Goal: Task Accomplishment & Management: Manage account settings

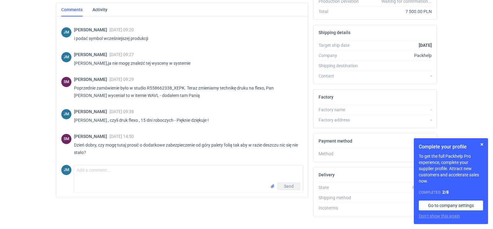
scroll to position [169, 0]
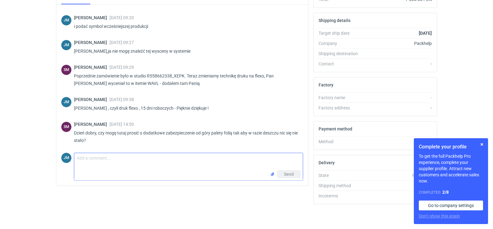
click at [195, 169] on textarea "Comment message" at bounding box center [188, 161] width 229 height 17
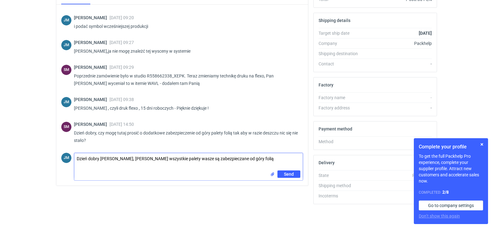
type textarea "Dzień dobry [PERSON_NAME], [PERSON_NAME] wszystkie palety wasze są zabezpieczan…"
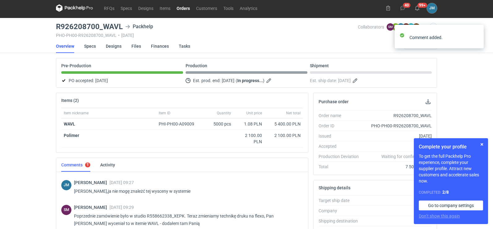
scroll to position [0, 0]
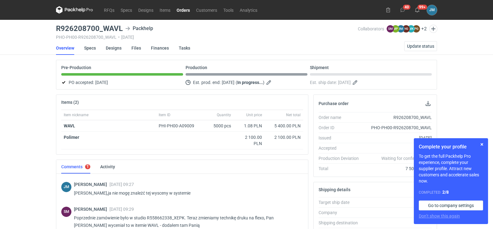
click at [71, 11] on icon at bounding box center [69, 9] width 8 height 3
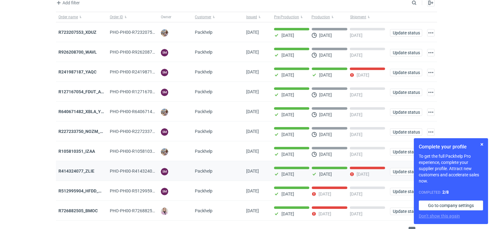
scroll to position [50, 0]
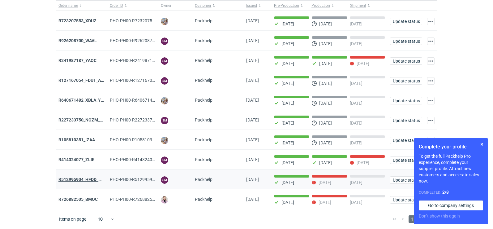
click at [81, 178] on strong "R512995904_HFDD_MOOR" at bounding box center [84, 179] width 53 height 5
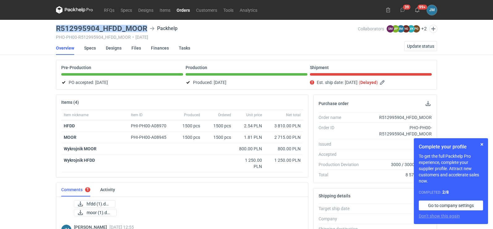
drag, startPoint x: 146, startPoint y: 27, endPoint x: 54, endPoint y: 25, distance: 92.5
click at [54, 25] on main "R512995904_HFDD_MOOR Packhelp PHO-PH00-R512995904_HFDD_MOOR • [DATE] Collaborat…" at bounding box center [247, 212] width 386 height 384
copy h3 "R512995904_HFDD_MOOR"
click at [80, 11] on icon at bounding box center [80, 10] width 2 height 3
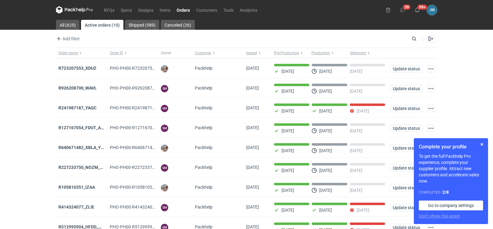
scroll to position [50, 0]
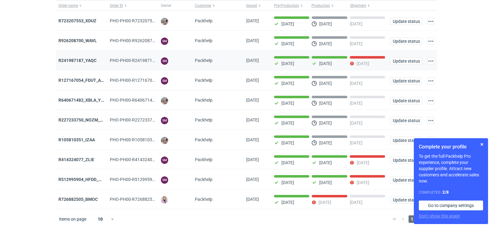
click at [71, 62] on div "R241987187_YAQC" at bounding box center [81, 60] width 51 height 20
click at [70, 58] on strong "R241987187_YAQC" at bounding box center [77, 60] width 38 height 5
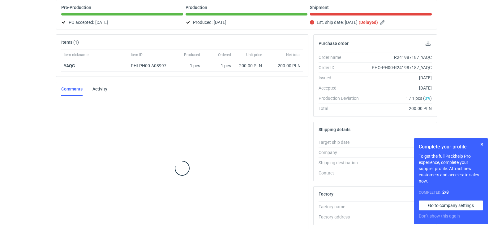
scroll to position [54, 0]
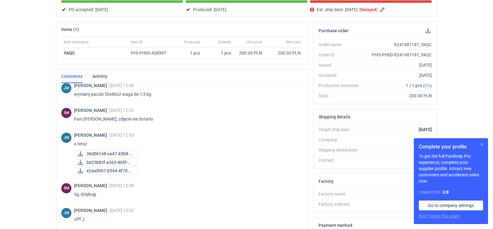
click at [483, 147] on button "button" at bounding box center [481, 143] width 7 height 7
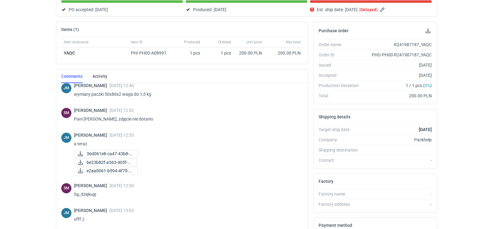
scroll to position [0, 0]
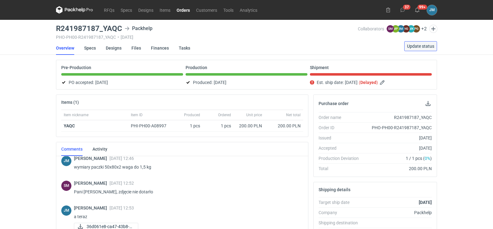
click at [416, 46] on span "Update status" at bounding box center [420, 46] width 27 height 4
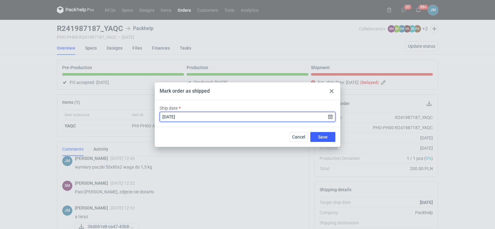
click at [222, 114] on input "[DATE]" at bounding box center [248, 117] width 176 height 10
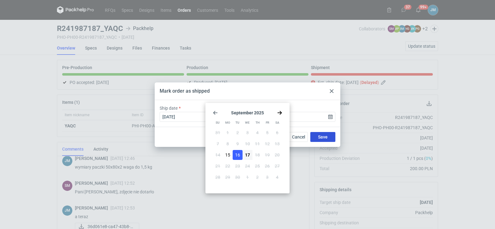
click at [324, 139] on span "Save" at bounding box center [323, 137] width 10 height 4
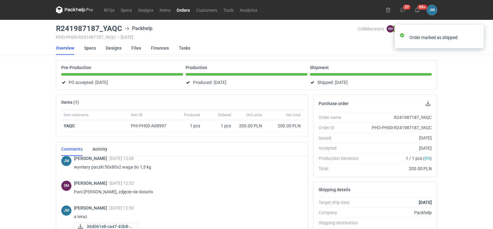
click at [70, 8] on icon at bounding box center [74, 9] width 37 height 7
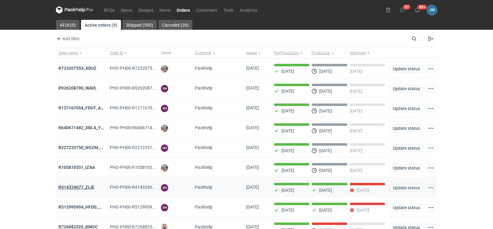
click at [75, 187] on strong "R414324077_ZLIE" at bounding box center [76, 186] width 36 height 5
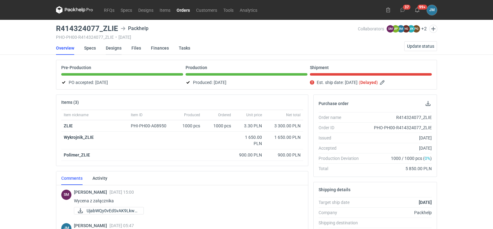
click at [114, 49] on link "Designs" at bounding box center [114, 48] width 16 height 14
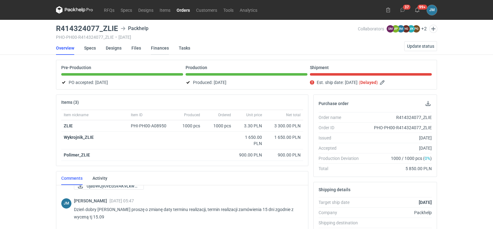
click at [153, 48] on link "Finances" at bounding box center [160, 48] width 18 height 14
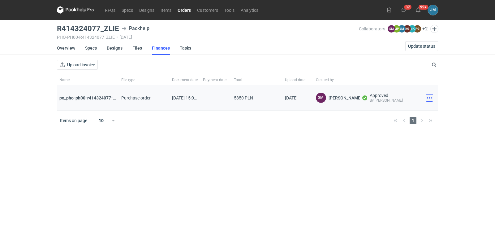
click at [432, 97] on button "button" at bounding box center [429, 97] width 7 height 7
click at [407, 111] on button "Download" at bounding box center [402, 111] width 57 height 10
click at [474, 116] on div "RFQs Specs Designs Items Orders Customers Tools Analytics 37 99+ JM Joanna Myśl…" at bounding box center [247, 114] width 495 height 229
click at [431, 101] on button "button" at bounding box center [429, 97] width 7 height 7
click at [394, 111] on button "Download" at bounding box center [402, 111] width 57 height 10
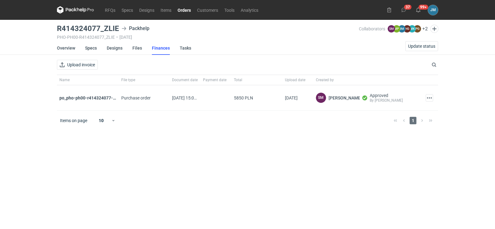
click at [114, 183] on main "R414324077_ZLIE Packhelp PHO-PH00-R414324077_ZLIE • 26/08/2025 Collaborators SM…" at bounding box center [247, 124] width 386 height 209
click at [427, 101] on button "button" at bounding box center [429, 97] width 7 height 7
click at [403, 110] on button "Download" at bounding box center [402, 111] width 57 height 10
click at [84, 8] on icon at bounding box center [75, 9] width 37 height 7
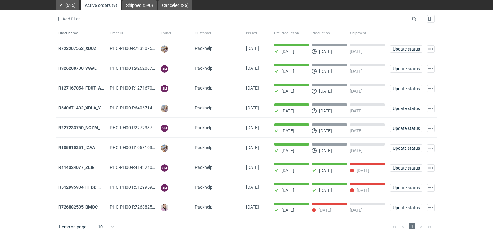
scroll to position [30, 0]
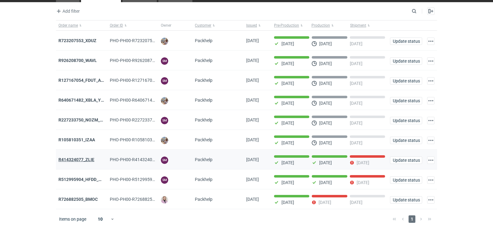
click at [86, 159] on strong "R414324077_ZLIE" at bounding box center [76, 159] width 36 height 5
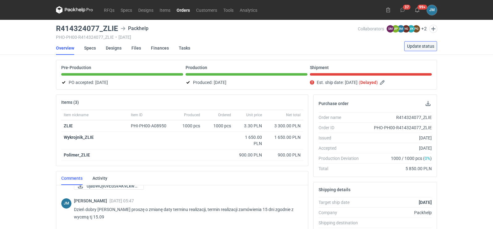
click at [415, 46] on span "Update status" at bounding box center [420, 46] width 27 height 4
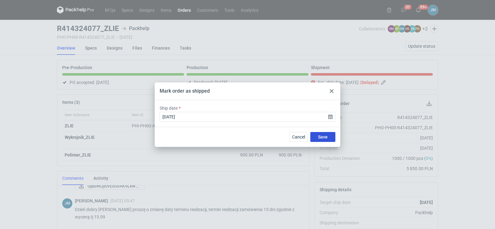
click at [322, 136] on span "Save" at bounding box center [323, 137] width 10 height 4
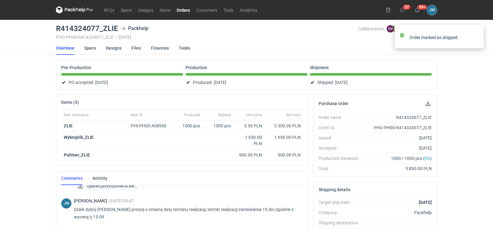
click at [72, 13] on icon at bounding box center [74, 9] width 37 height 7
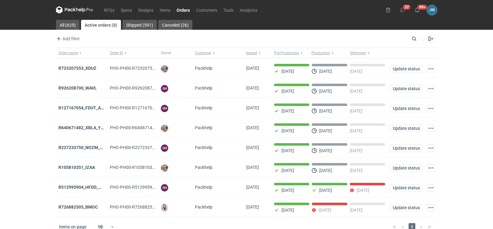
scroll to position [10, 0]
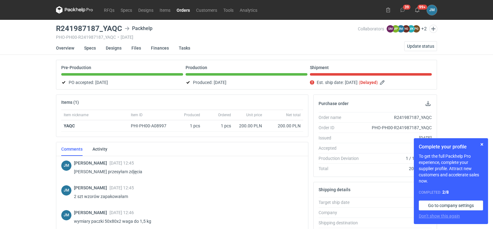
click at [85, 12] on icon at bounding box center [74, 9] width 37 height 7
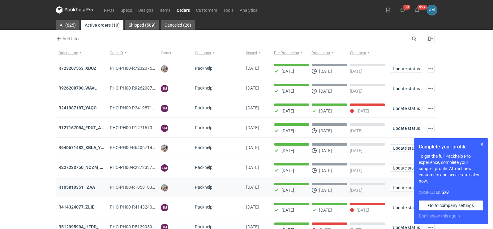
scroll to position [50, 0]
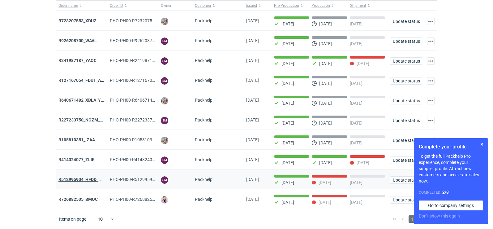
click at [84, 179] on strong "R512995904_HFDD_MOOR" at bounding box center [84, 179] width 53 height 5
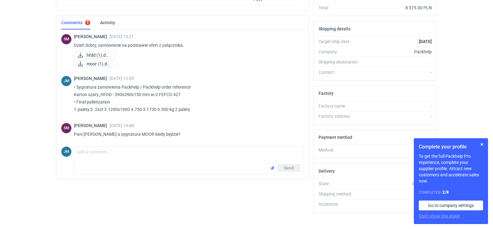
scroll to position [175, 0]
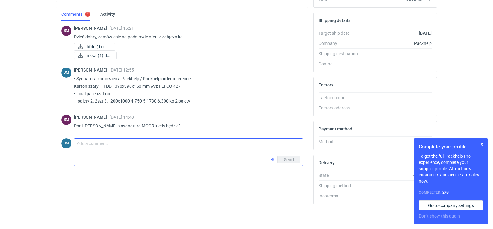
click at [108, 151] on textarea "Comment message" at bounding box center [188, 146] width 229 height 17
paste textarea "• Sygnatura zamówienia Packhelp / Packhelp order reference Karton szary_MOOR - …"
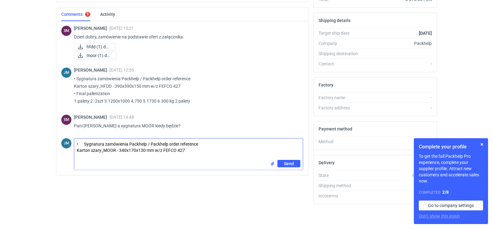
paste textarea "• Final palletization 1.palety 2. 2szt 3.1200x800 4.750 5.1650 6.155 kg"
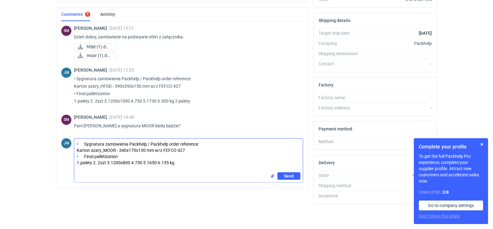
type textarea "• Sygnatura zamówienia Packhelp / Packhelp order reference Karton szary_MOOR - …"
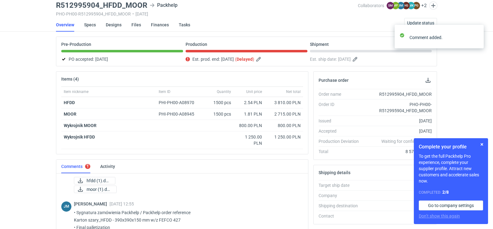
scroll to position [0, 0]
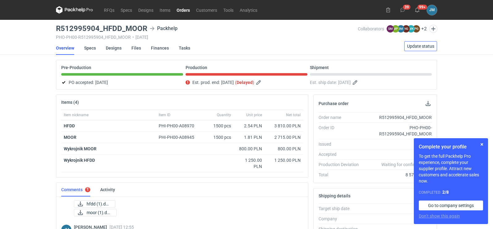
click at [411, 44] on span "Update status" at bounding box center [420, 46] width 27 height 4
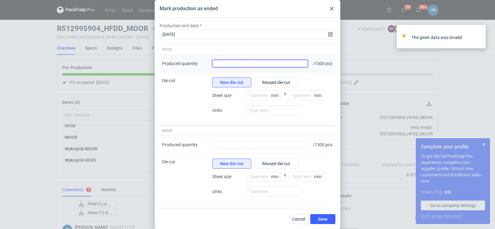
click at [275, 66] on input "Produced quantity" at bounding box center [260, 63] width 96 height 7
type input "1500"
click at [244, 153] on div "Produced quantity" at bounding box center [260, 145] width 101 height 18
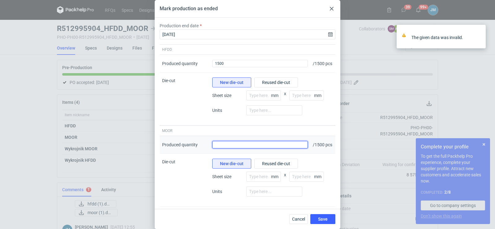
click at [243, 148] on input "Produced quantity" at bounding box center [260, 144] width 96 height 7
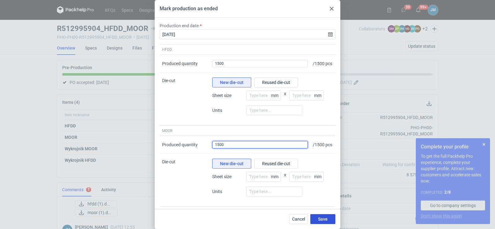
type input "1500"
click at [321, 223] on button "Save" at bounding box center [322, 219] width 25 height 10
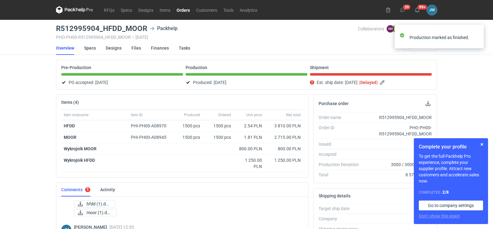
click at [67, 9] on icon at bounding box center [74, 9] width 37 height 7
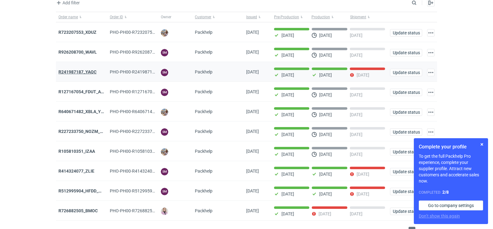
scroll to position [50, 0]
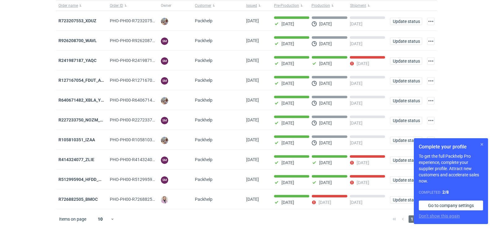
click at [480, 146] on button "button" at bounding box center [481, 143] width 7 height 7
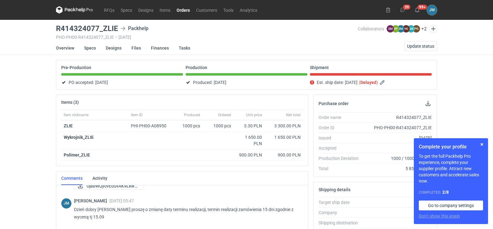
click at [67, 8] on icon at bounding box center [69, 9] width 8 height 3
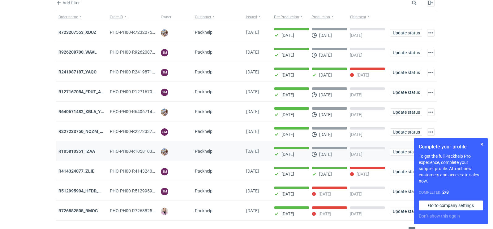
scroll to position [50, 0]
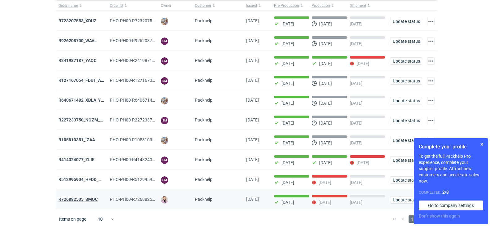
click at [82, 200] on strong "R726882505_BMOC" at bounding box center [77, 198] width 39 height 5
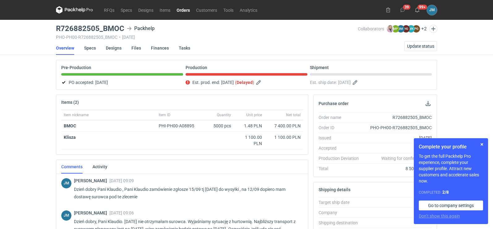
click at [76, 15] on nav "RFQs Specs Designs Items Orders Customers Tools Analytics" at bounding box center [158, 10] width 204 height 20
click at [74, 10] on icon at bounding box center [74, 10] width 2 height 4
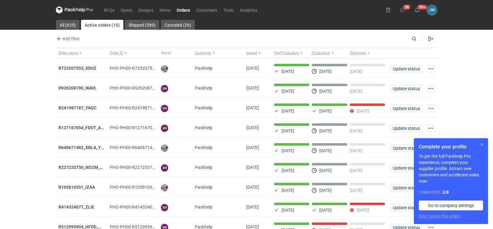
click at [481, 145] on button "button" at bounding box center [481, 143] width 7 height 7
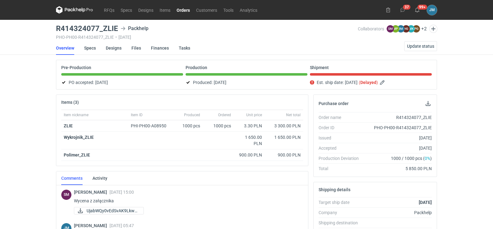
scroll to position [25, 0]
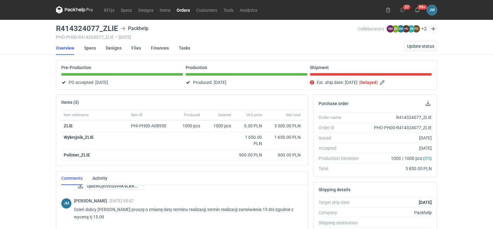
click at [82, 9] on icon at bounding box center [74, 9] width 37 height 7
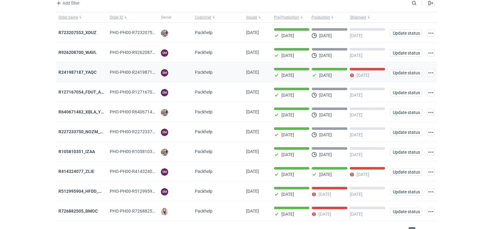
scroll to position [50, 0]
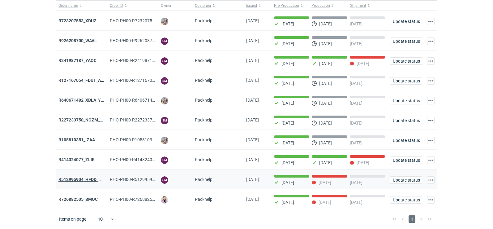
click at [77, 179] on strong "R512995904_HFDD_MOOR" at bounding box center [84, 179] width 53 height 5
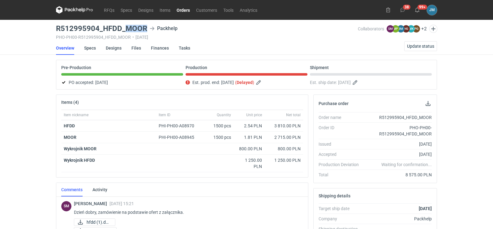
drag, startPoint x: 146, startPoint y: 27, endPoint x: 127, endPoint y: 29, distance: 19.9
click at [127, 29] on div "R512995904_HFDD_MOOR Packhelp" at bounding box center [207, 28] width 302 height 7
